Goal: Information Seeking & Learning: Learn about a topic

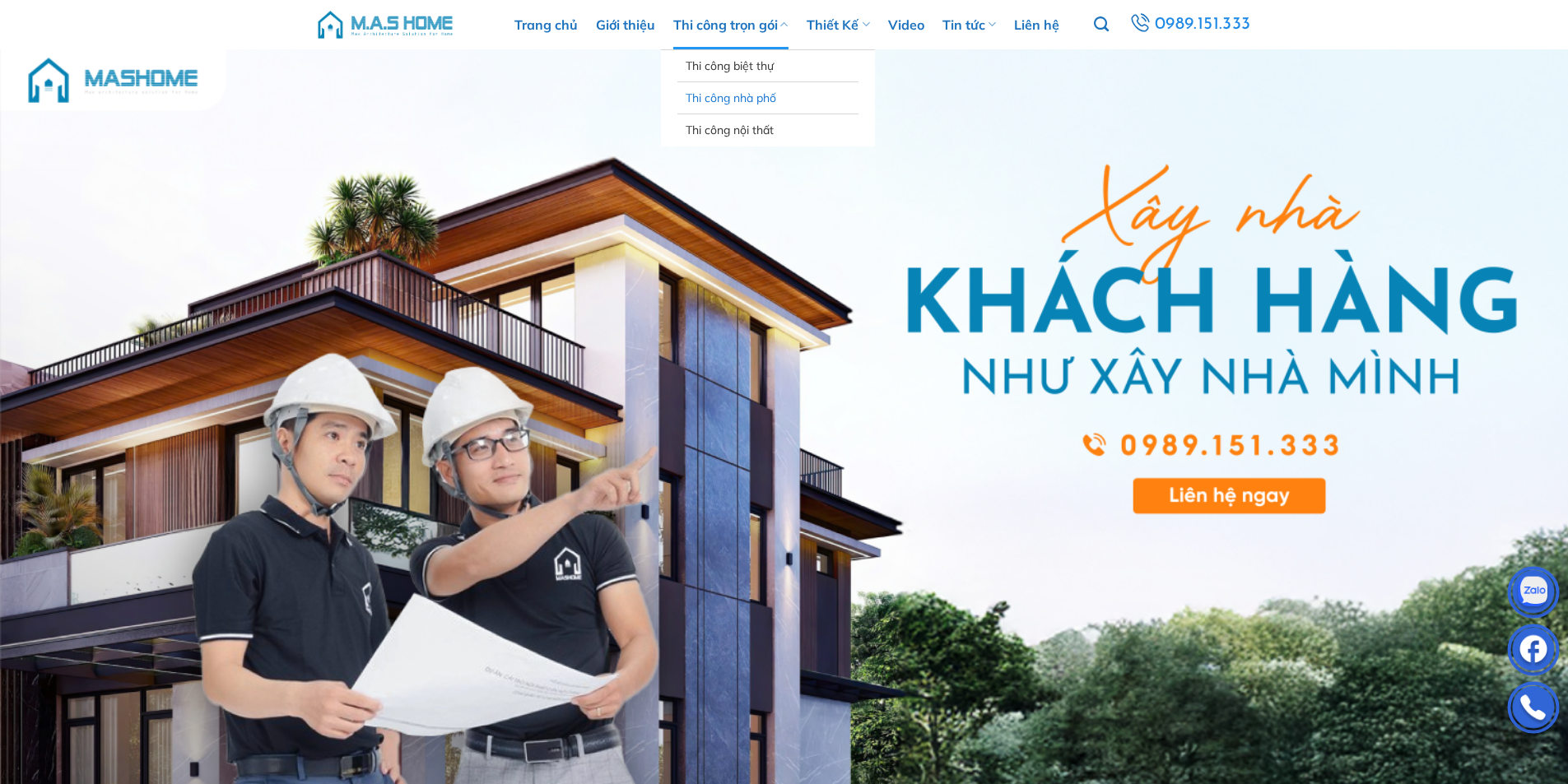
click at [753, 98] on link "Thi công nhà phố" at bounding box center [768, 98] width 165 height 31
click at [761, 107] on link "Thi công nhà phố" at bounding box center [768, 98] width 165 height 31
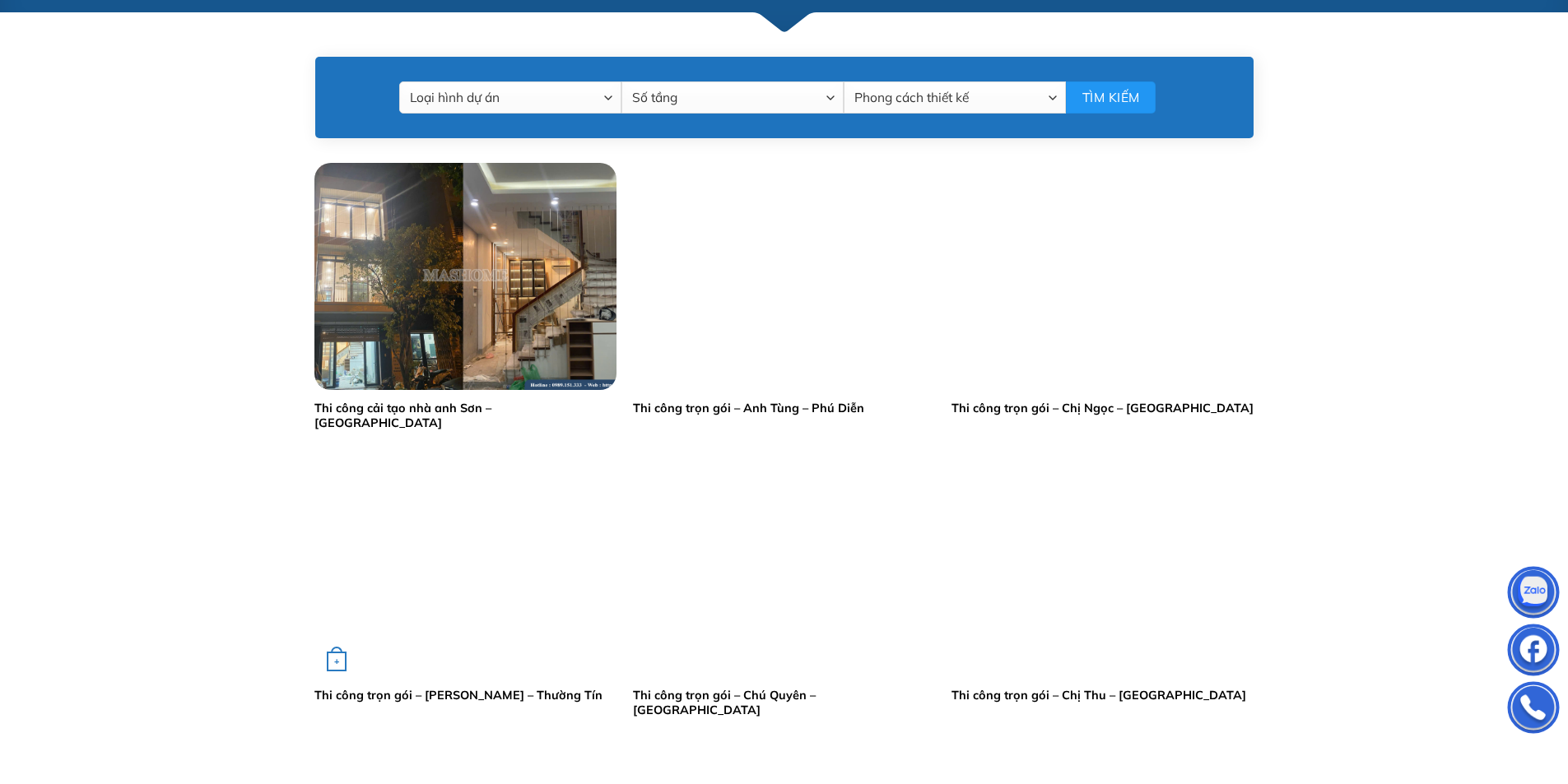
scroll to position [576, 0]
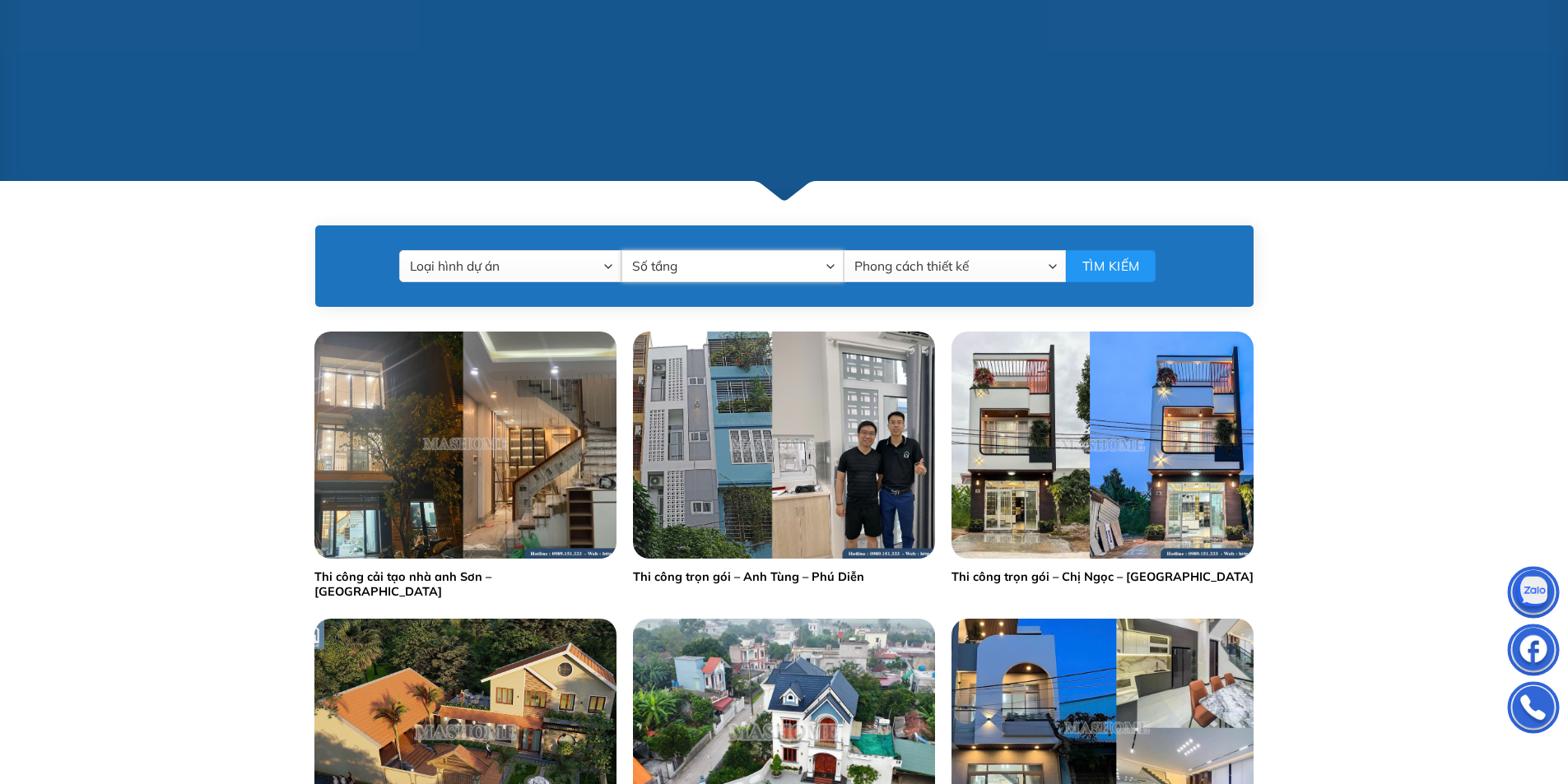
click at [698, 264] on select "Số tầng 1 tầng 2 tầng 3 tầng 4 tầng 5 tầng 7 tầng" at bounding box center [732, 266] width 222 height 32
select select "2-tang"
click at [621, 250] on select "Số tầng 1 tầng 2 tầng 3 tầng 4 tầng 5 tầng 7 tầng" at bounding box center [732, 266] width 222 height 32
click at [883, 261] on select "Phong cách thiết kế Cổ điển Hiện đại Mái Nhật Mái thái Nhà ống Tân cổ điển" at bounding box center [954, 266] width 222 height 32
click at [582, 269] on select "Loại hình dự án Bệnh viện Biệt thự Lâu đài Nhà phố Nội thất Quán bar-Karoke - c…" at bounding box center [510, 266] width 222 height 32
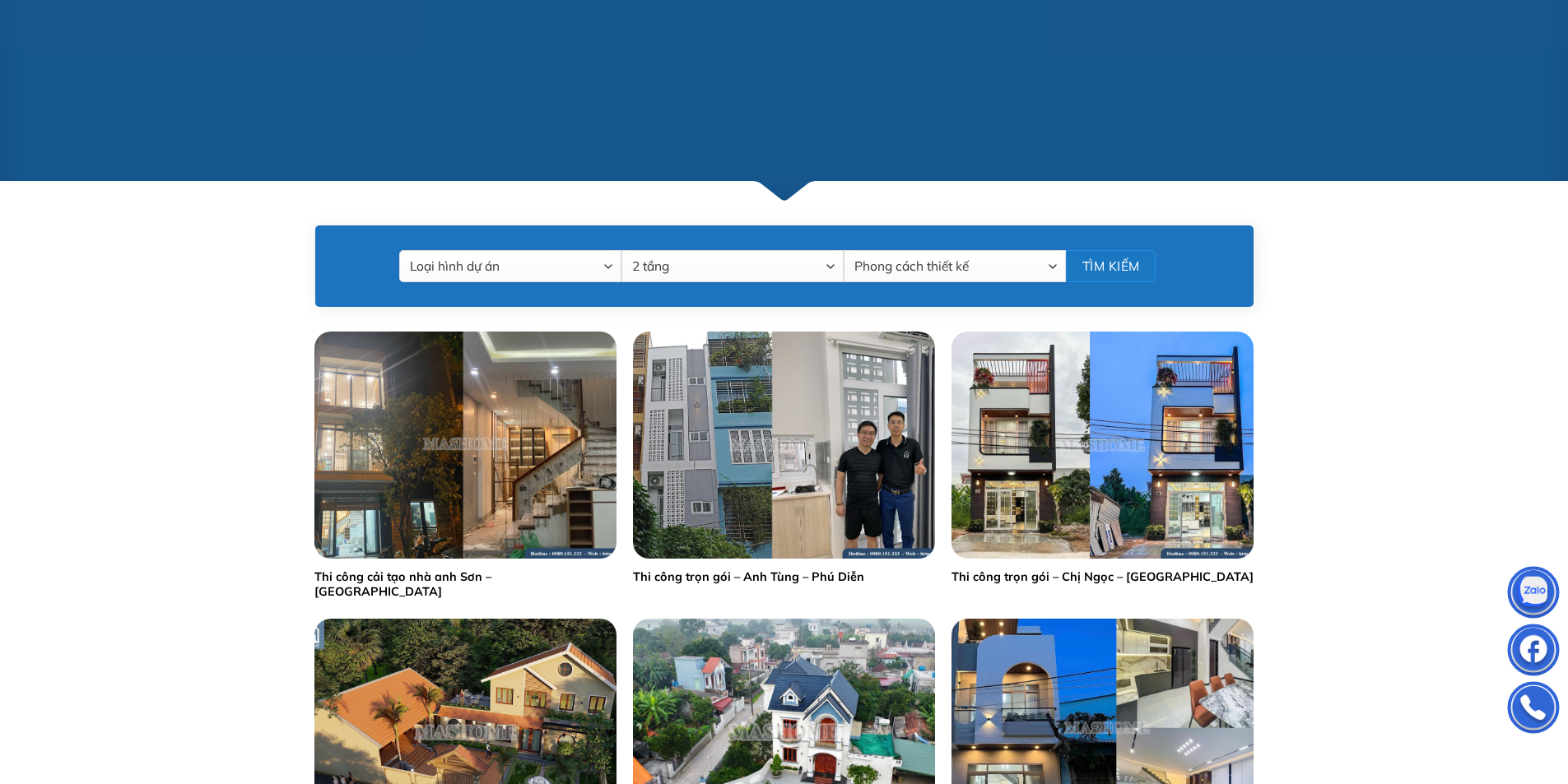
click at [1117, 265] on button "Tìm kiếm" at bounding box center [1111, 266] width 90 height 32
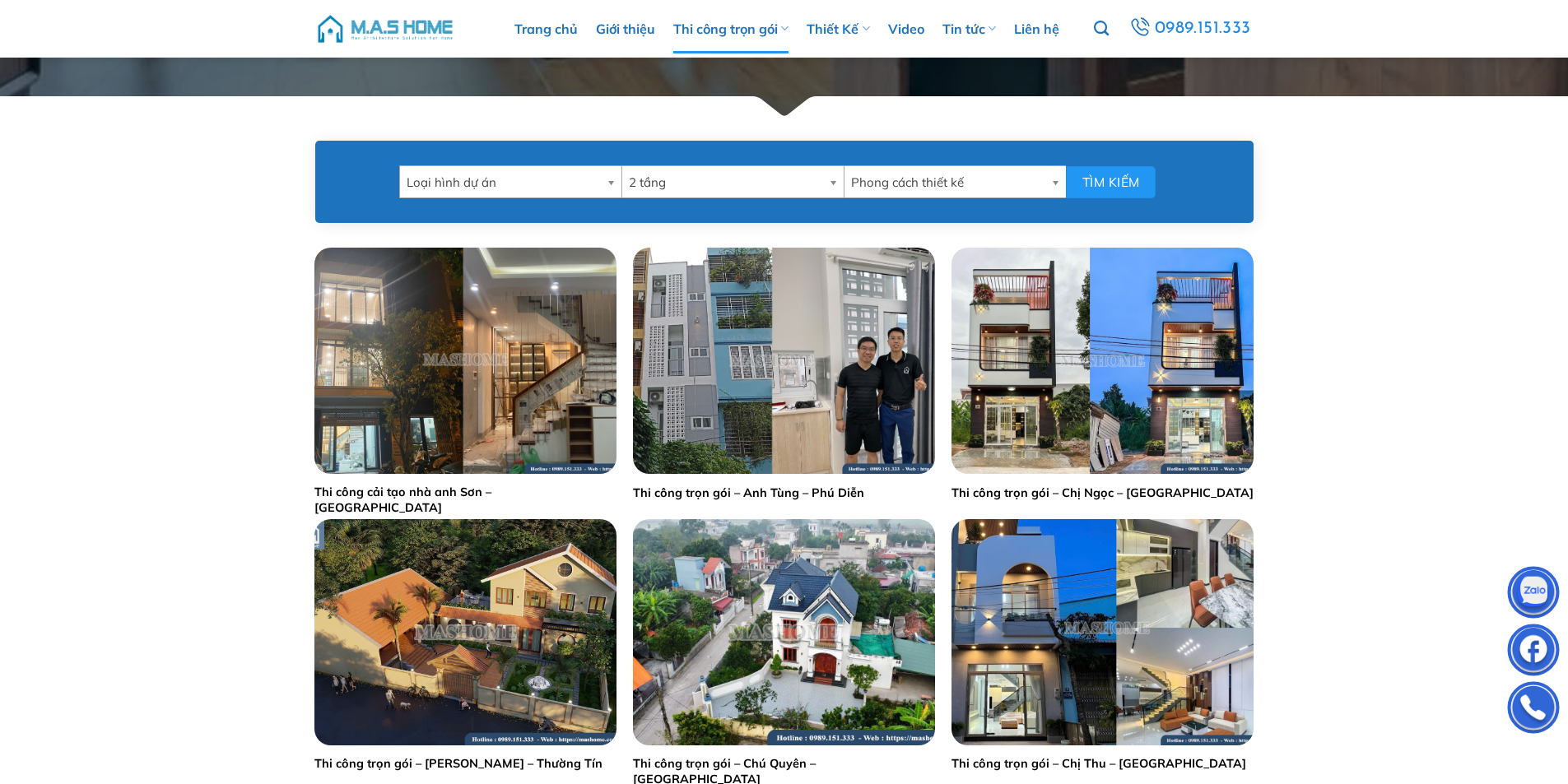
scroll to position [658, 0]
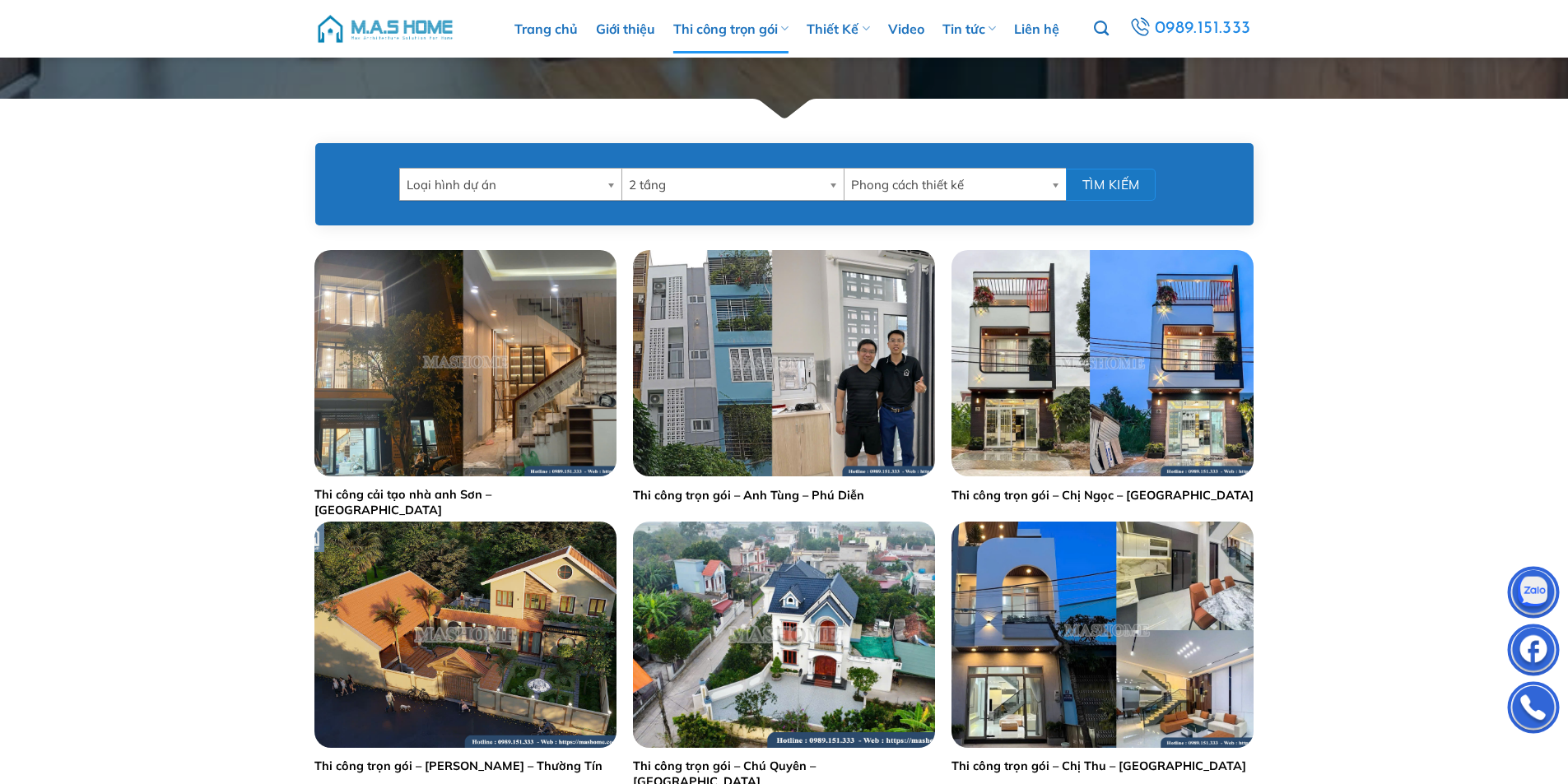
click at [1120, 182] on button "Tìm kiếm" at bounding box center [1111, 184] width 90 height 32
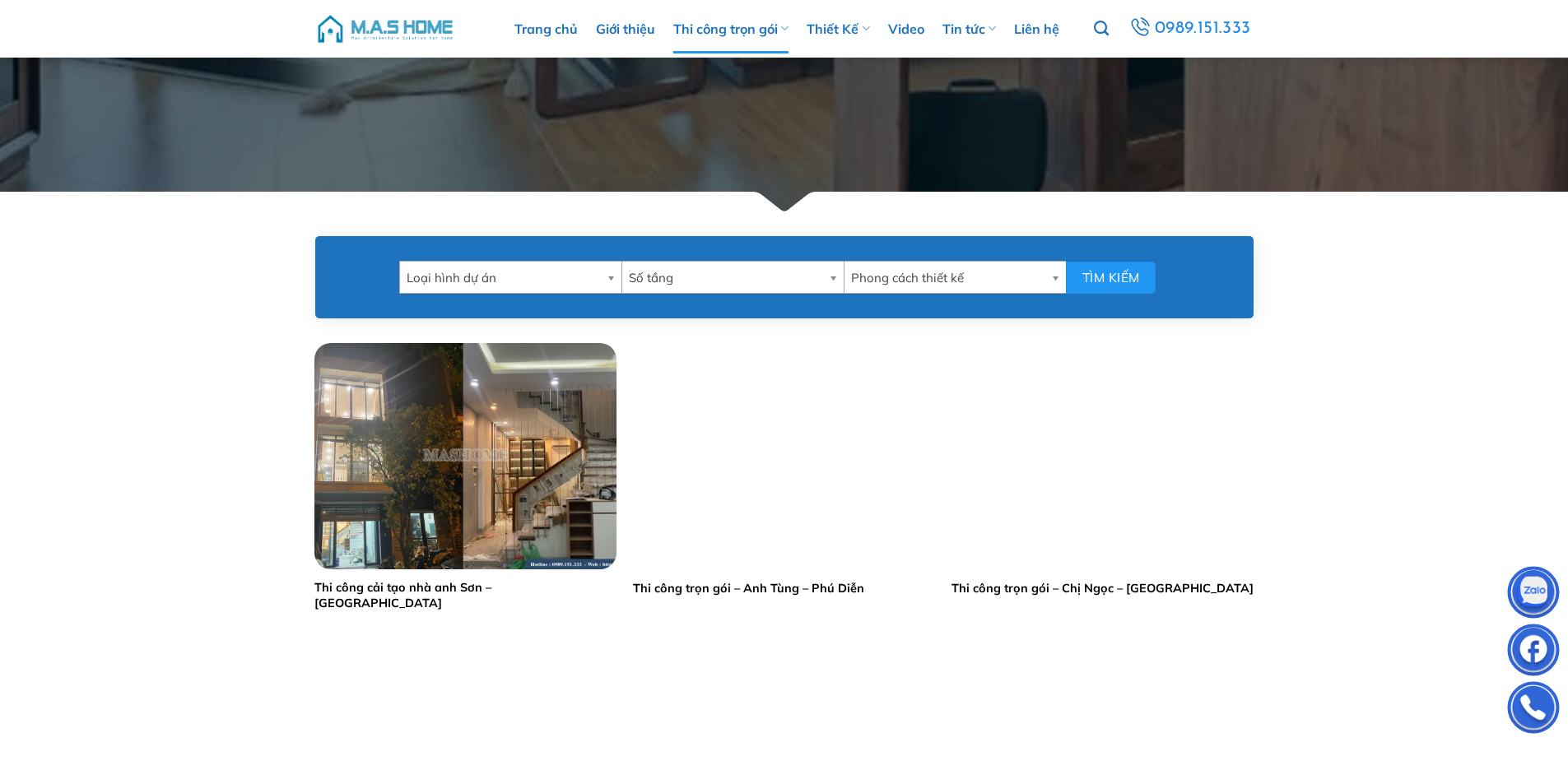
scroll to position [329, 0]
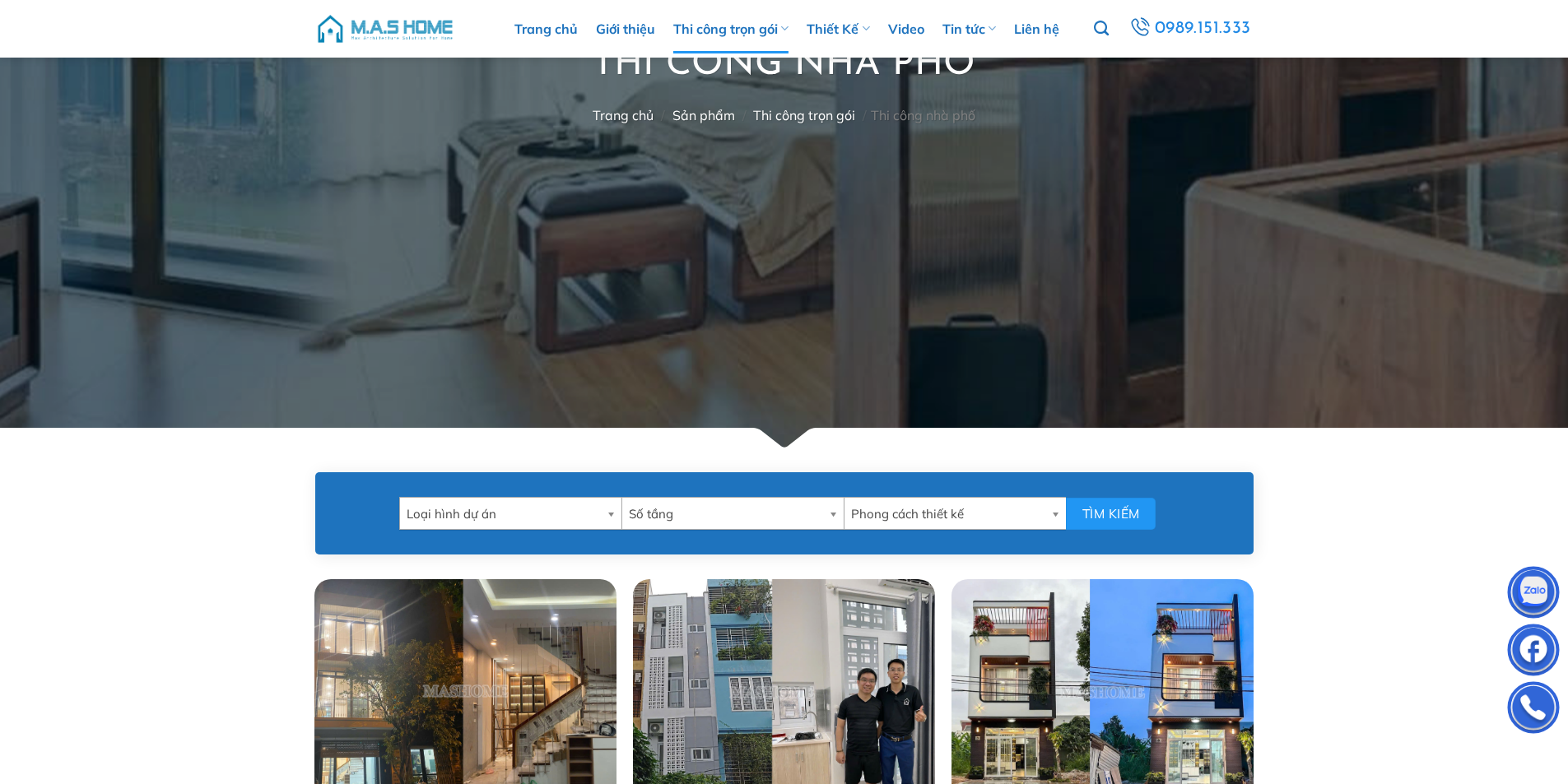
click at [567, 514] on span "Loại hình dự án" at bounding box center [504, 514] width 194 height 33
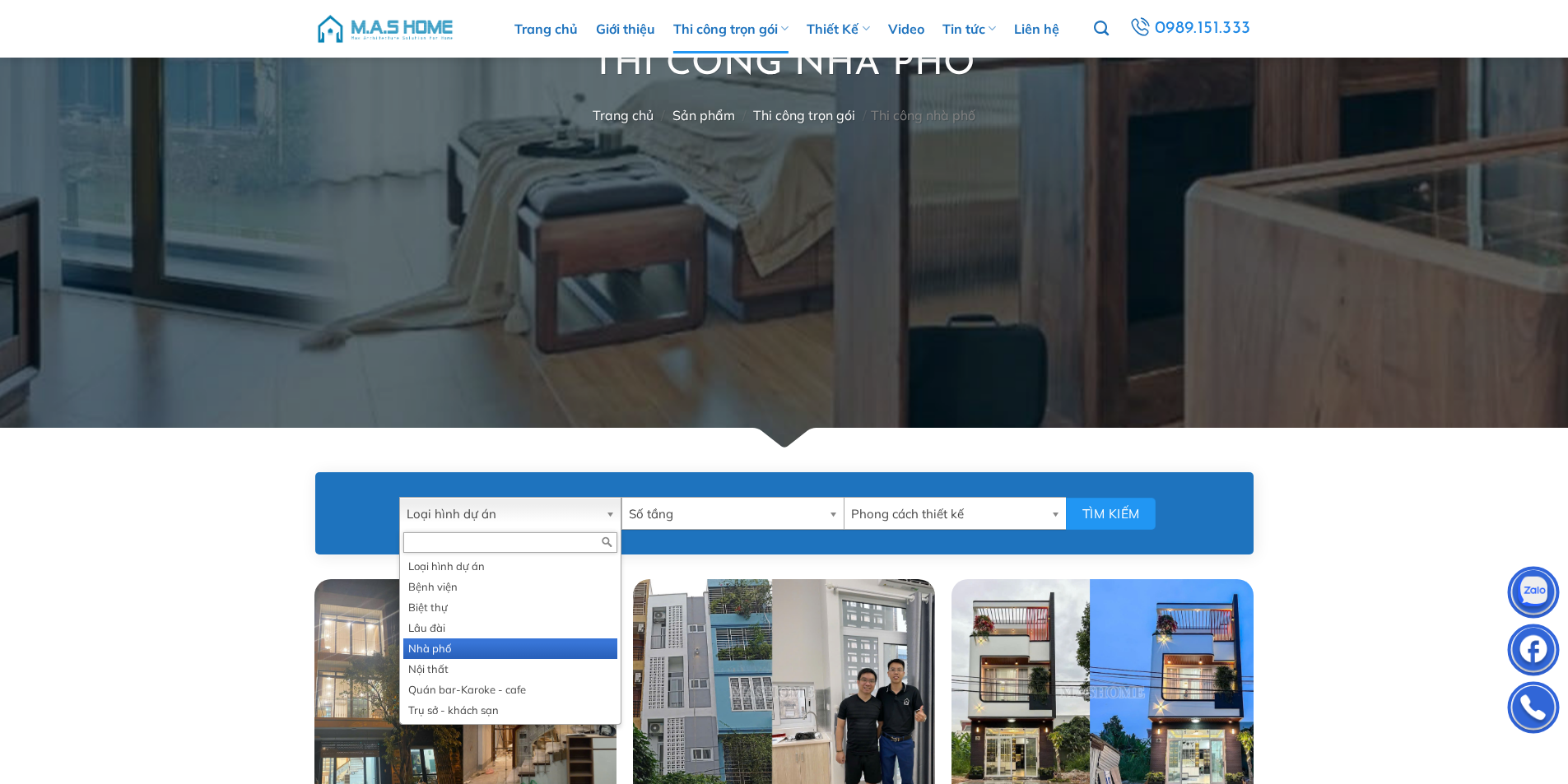
click at [459, 648] on li "Nhà phố" at bounding box center [511, 648] width 214 height 21
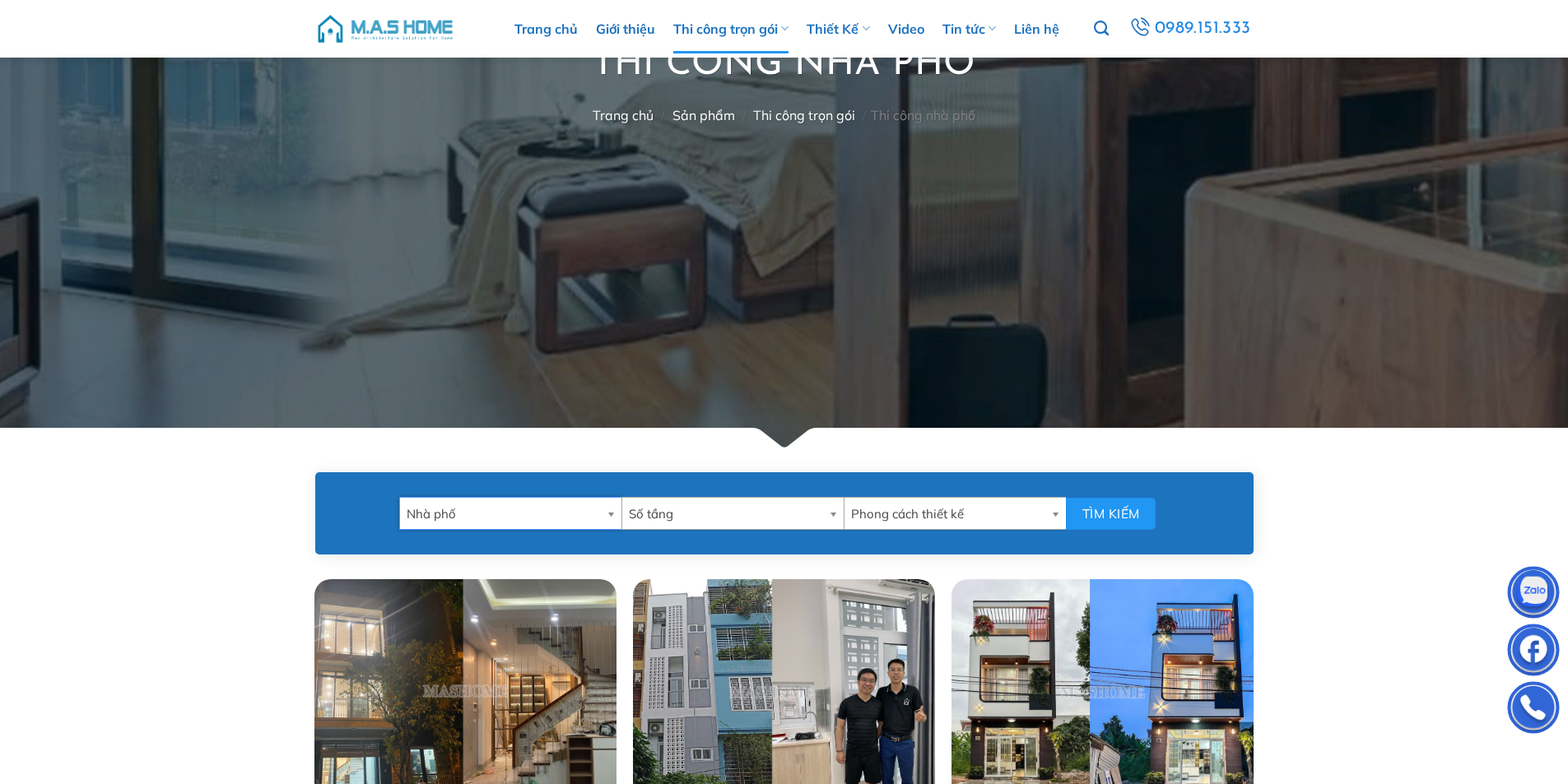
click at [703, 513] on span "Số tầng" at bounding box center [726, 514] width 194 height 33
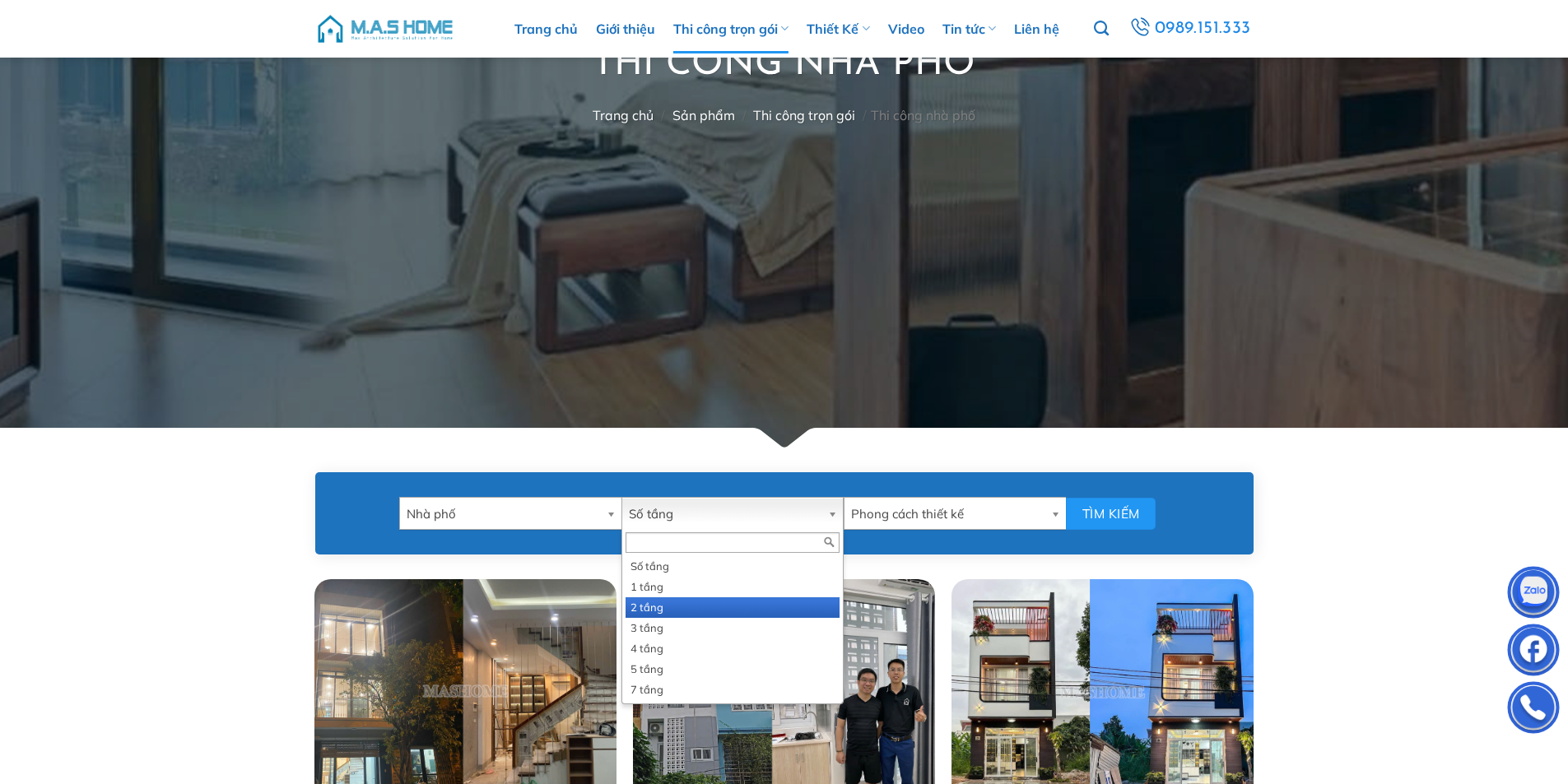
click at [670, 608] on li "2 tầng" at bounding box center [733, 608] width 214 height 21
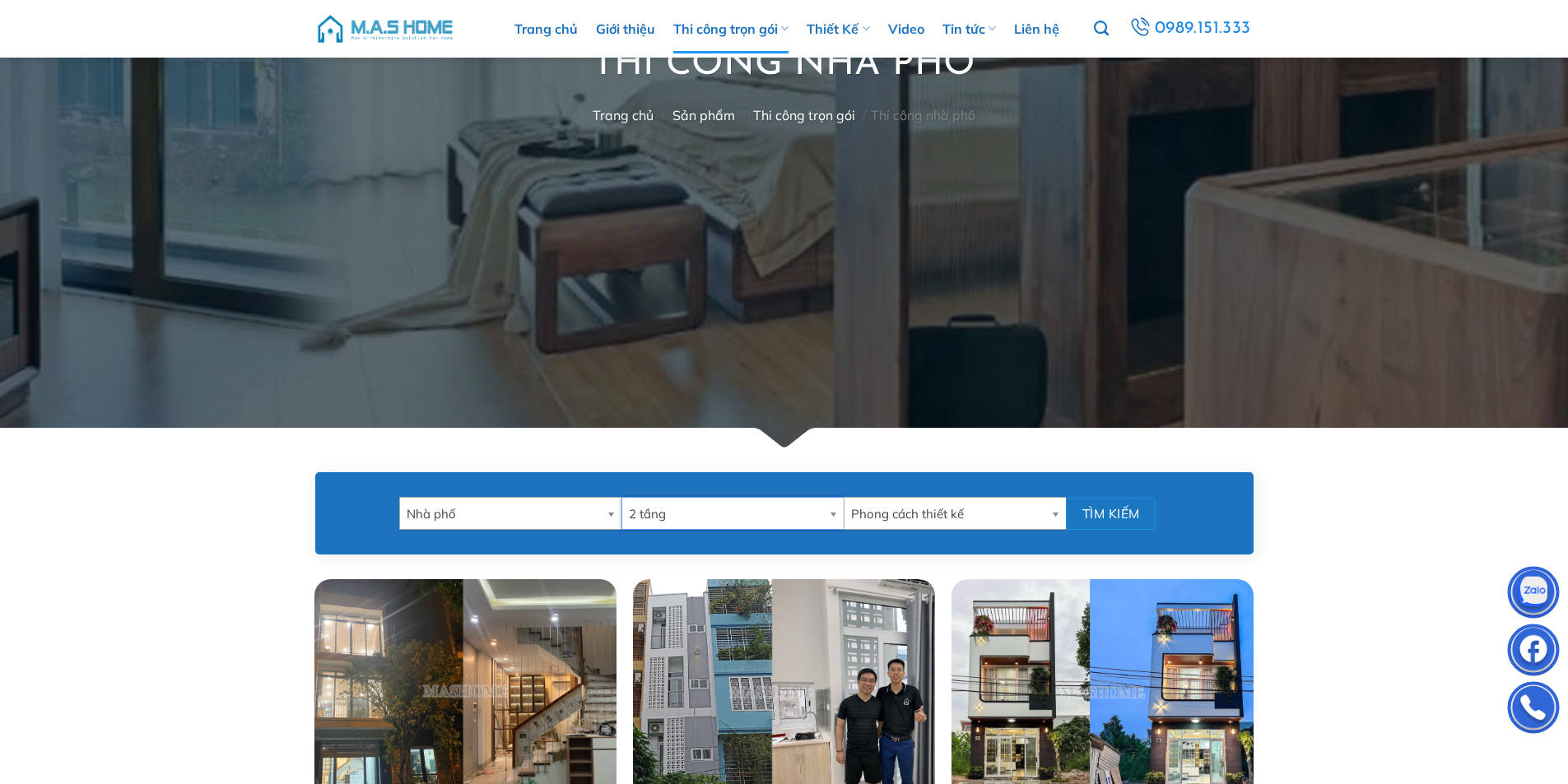
click at [1127, 517] on button "Tìm kiếm" at bounding box center [1111, 513] width 90 height 32
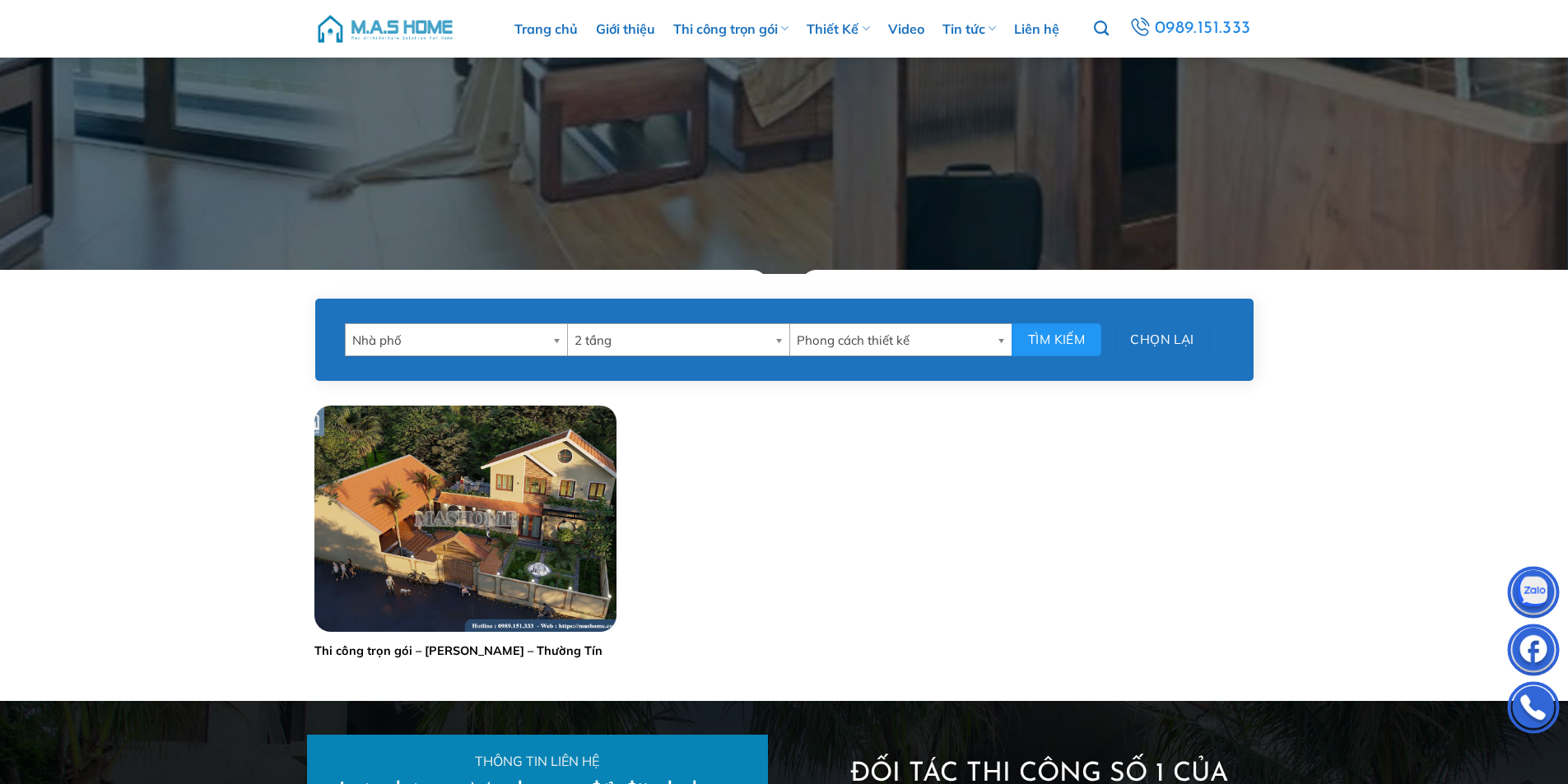
scroll to position [494, 0]
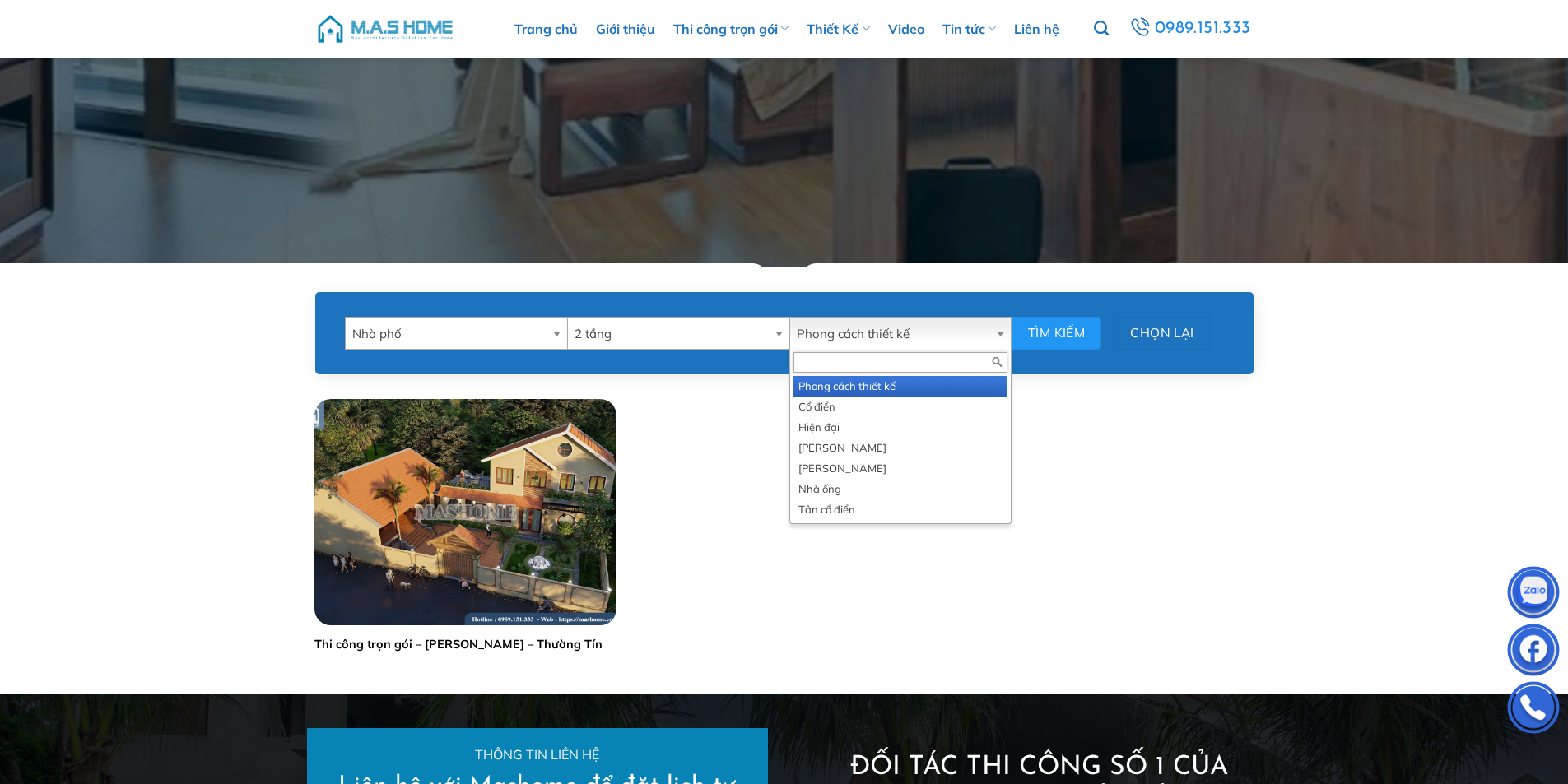
click at [814, 338] on span "Phong cách thiết kế" at bounding box center [892, 334] width 193 height 33
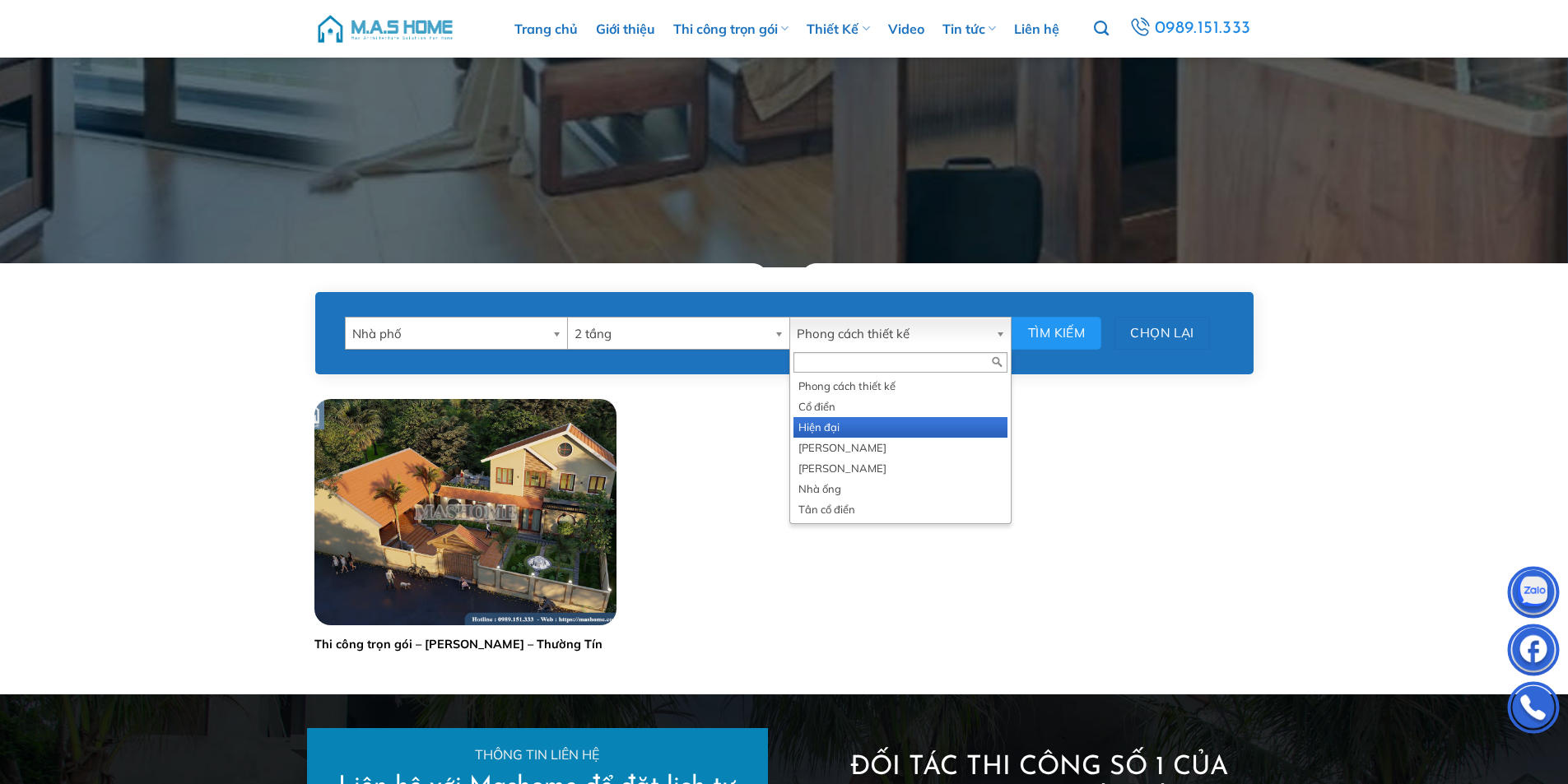
click at [836, 420] on li "Hiện đại" at bounding box center [900, 427] width 214 height 21
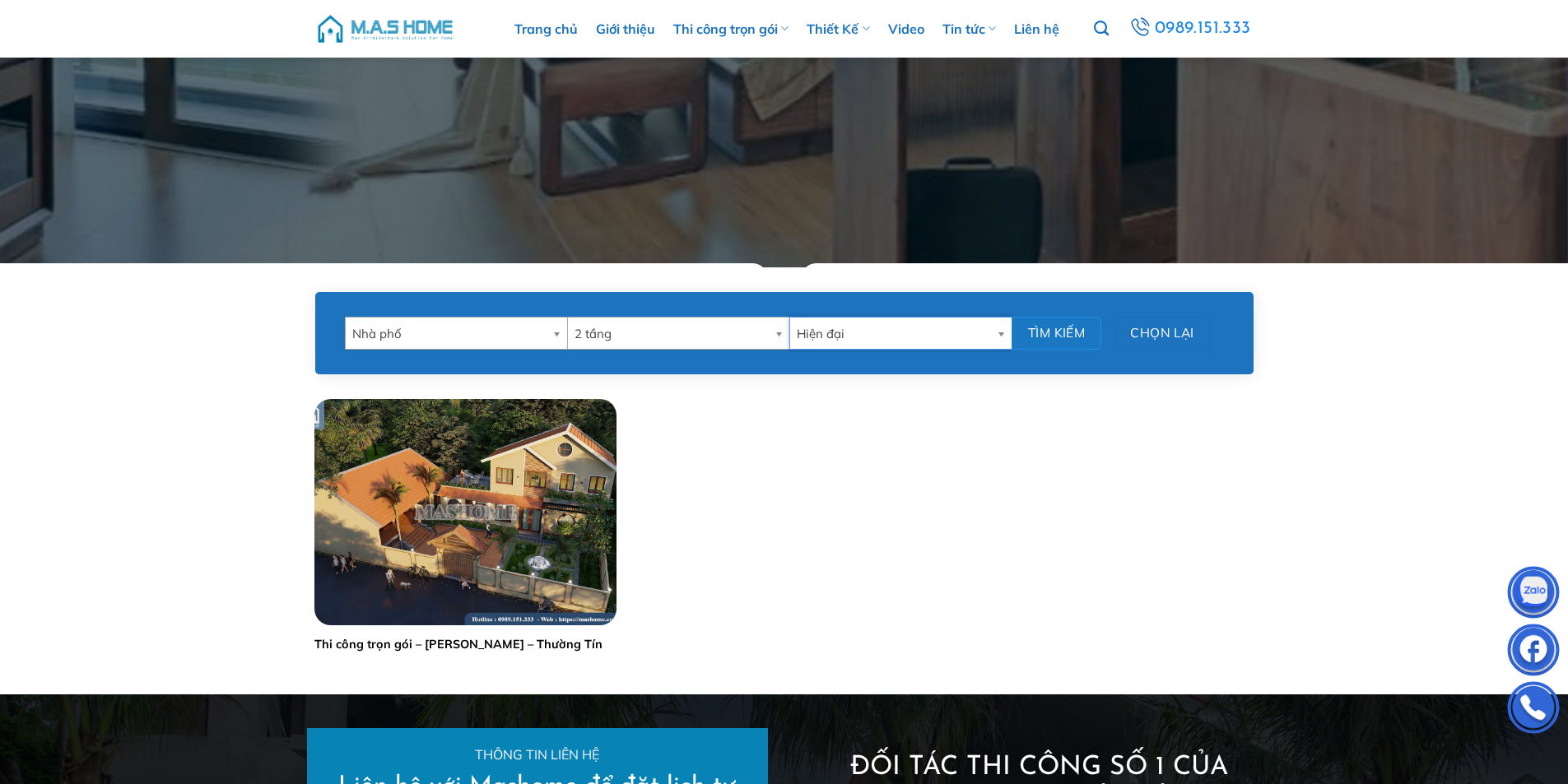
click at [1050, 321] on button "Tìm kiếm" at bounding box center [1057, 332] width 90 height 32
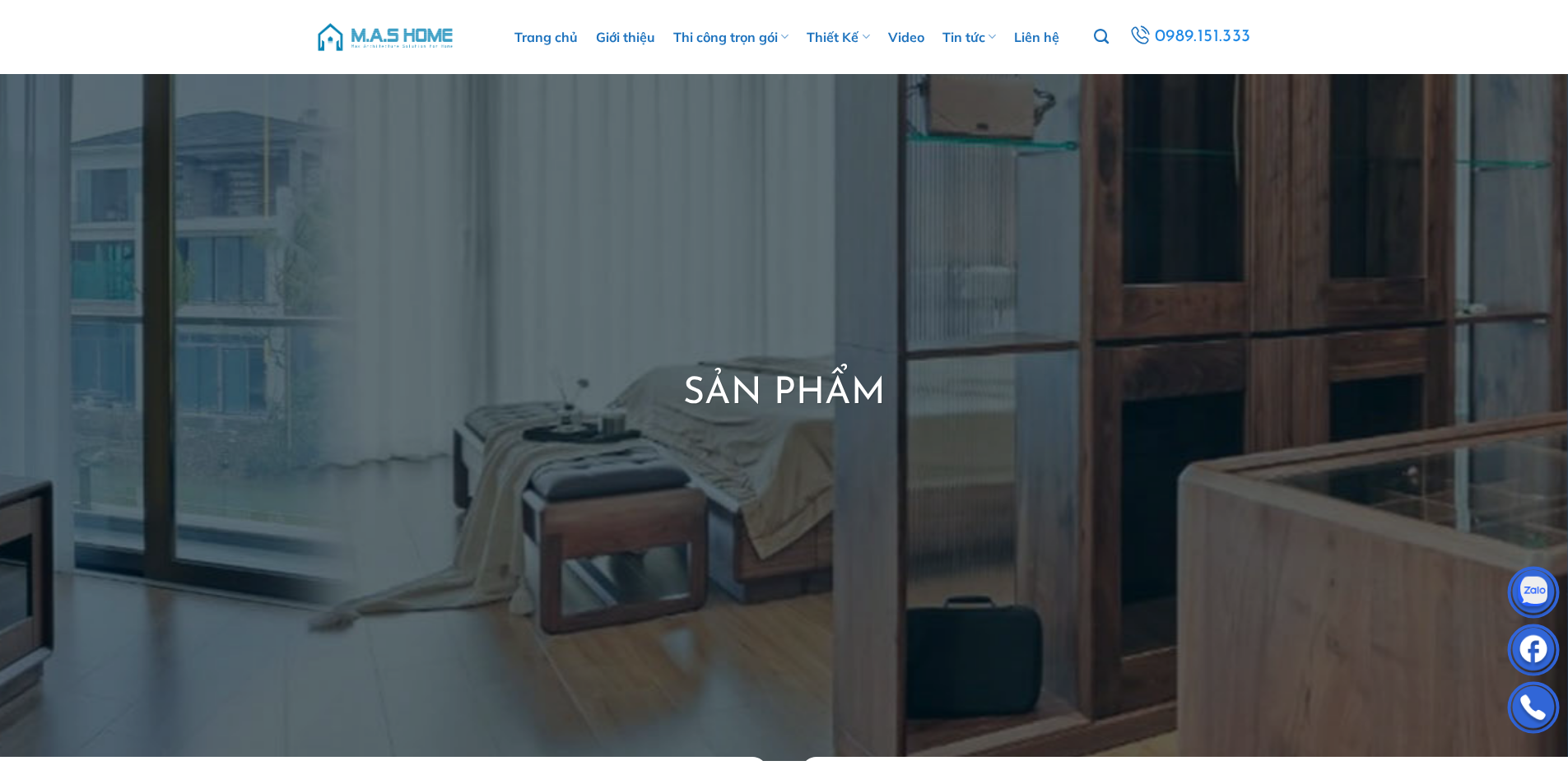
click at [422, 44] on img at bounding box center [385, 36] width 140 height 49
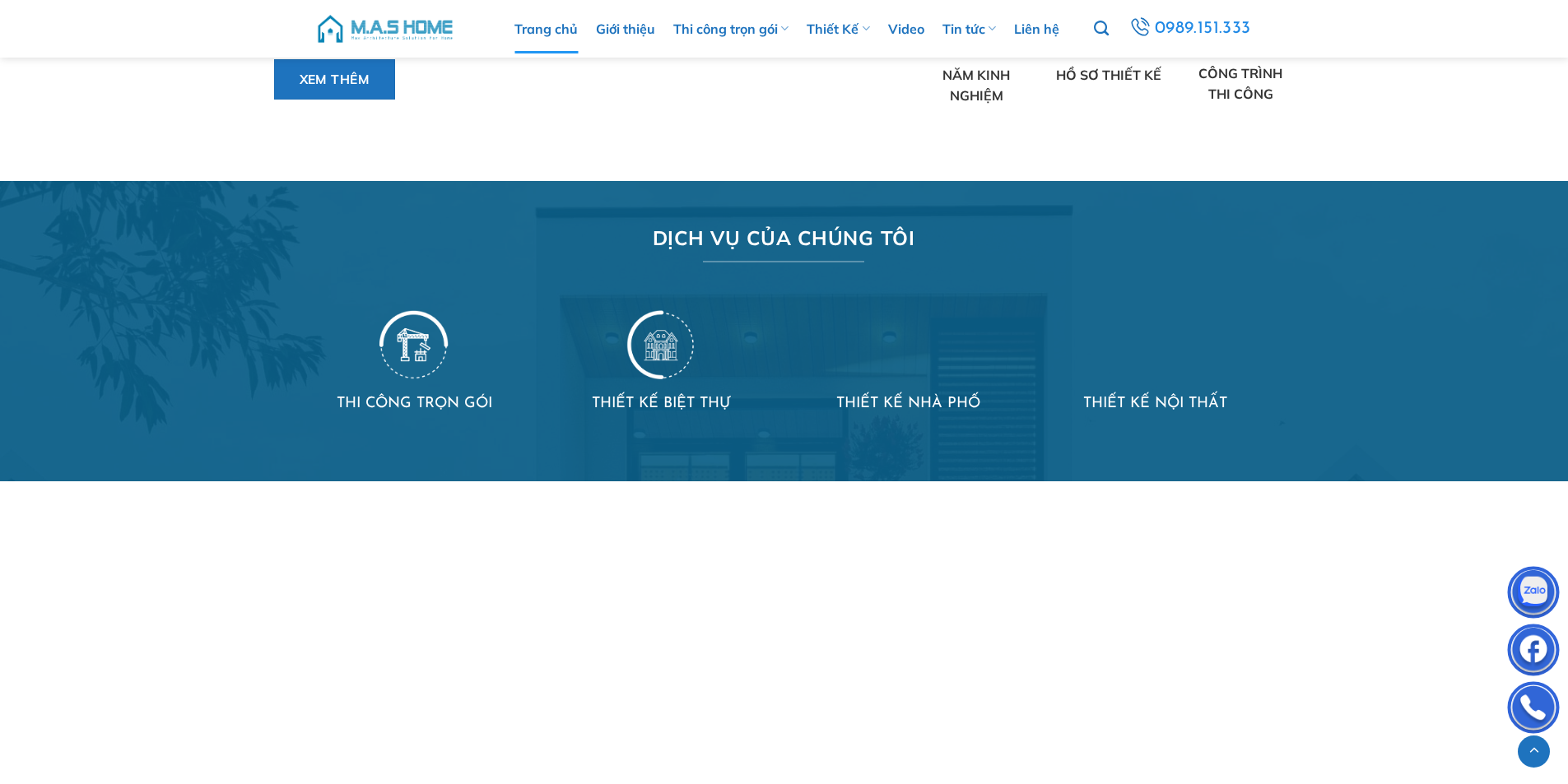
scroll to position [1398, 0]
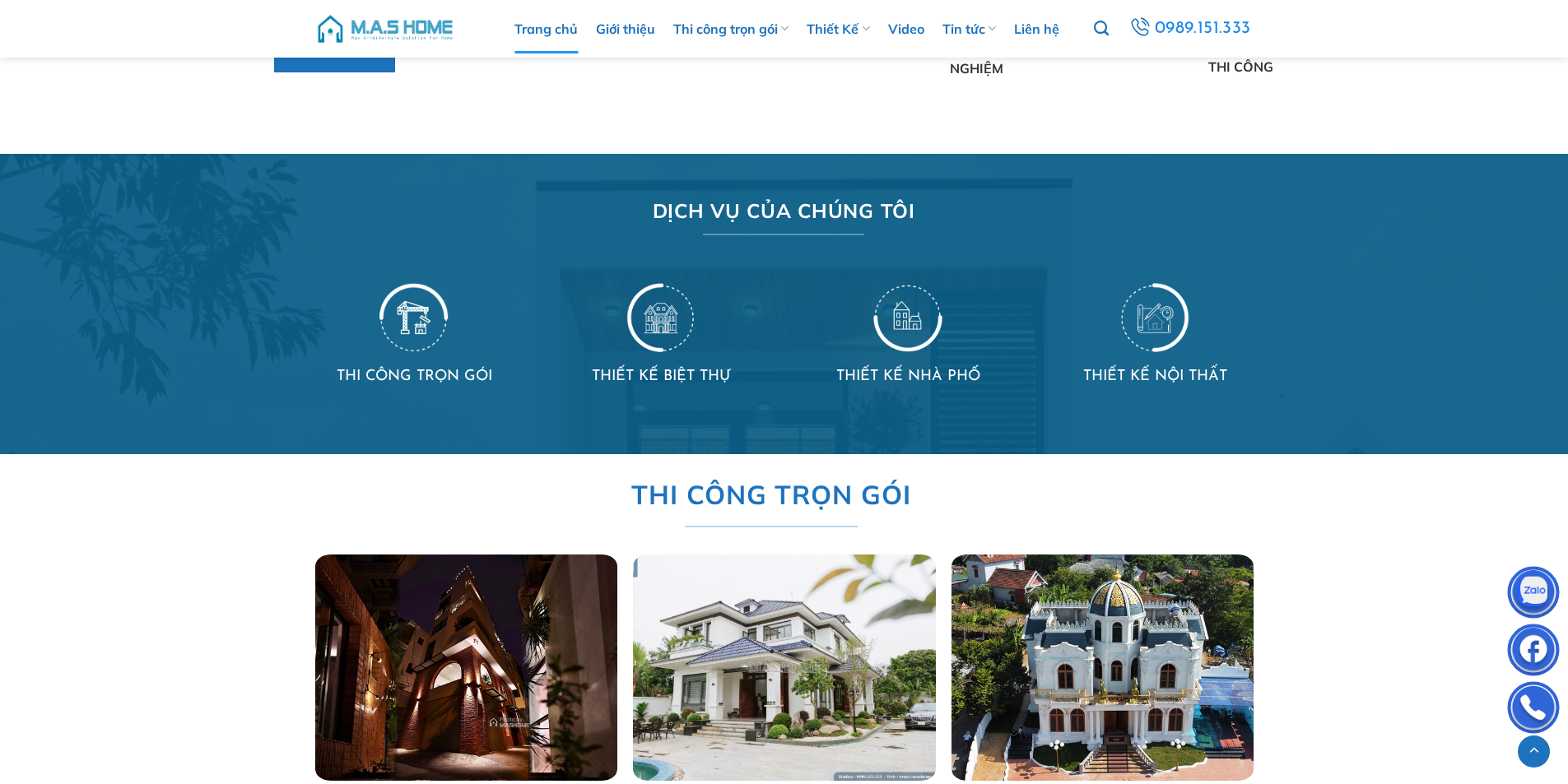
click at [874, 366] on h4 "THIẾT KẾ NHÀ PHỐ" at bounding box center [907, 377] width 198 height 24
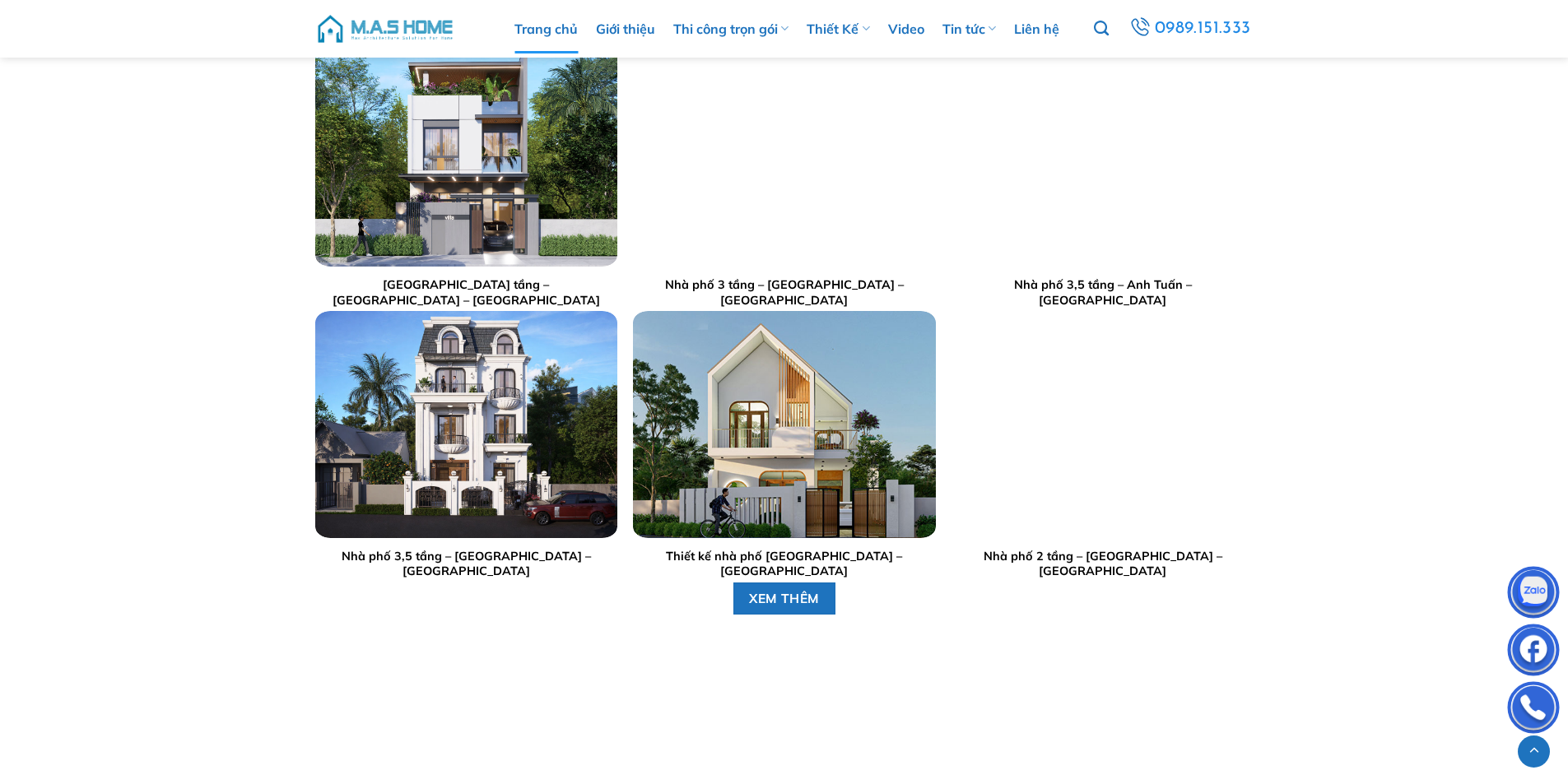
scroll to position [3373, 0]
